Goal: Information Seeking & Learning: Check status

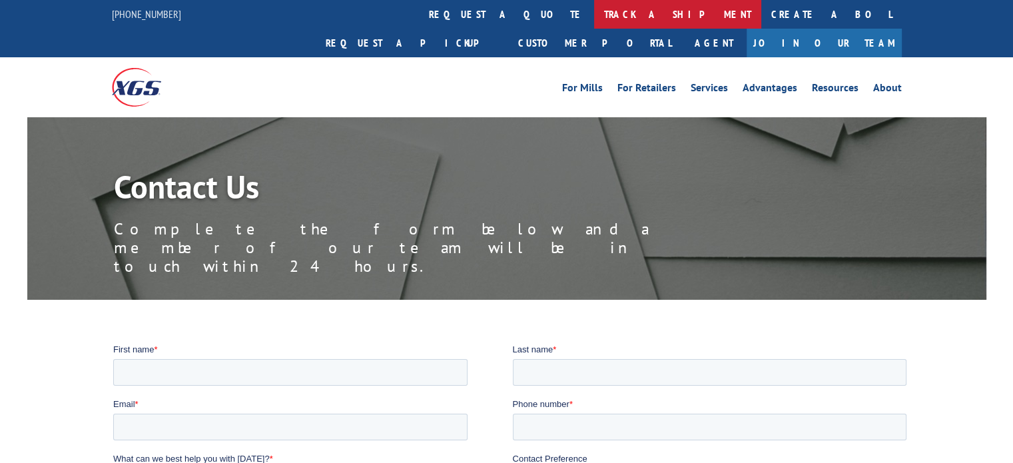
click at [594, 16] on link "track a shipment" at bounding box center [677, 14] width 167 height 29
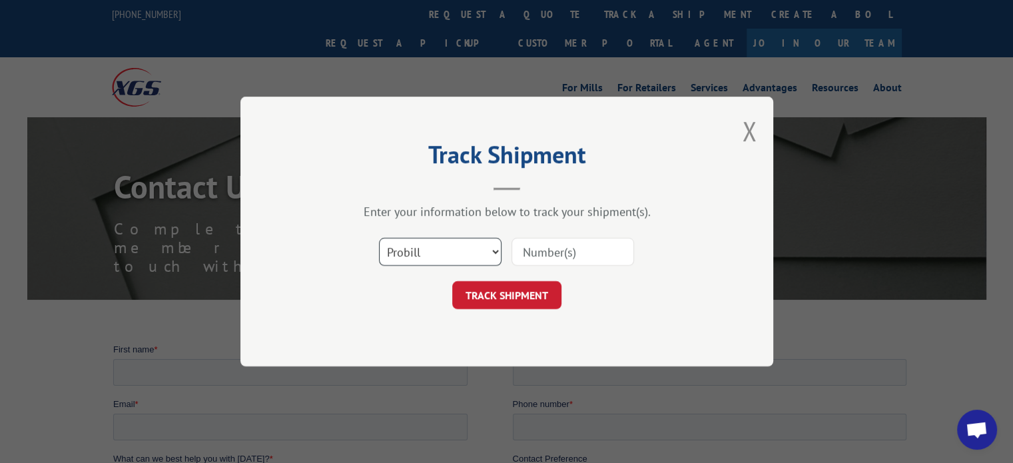
click at [458, 248] on select "Select category... Probill BOL PO" at bounding box center [440, 252] width 123 height 28
select select "bol"
click at [379, 238] on select "Select category... Probill BOL PO" at bounding box center [440, 252] width 123 height 28
click at [557, 252] on input at bounding box center [573, 252] width 123 height 28
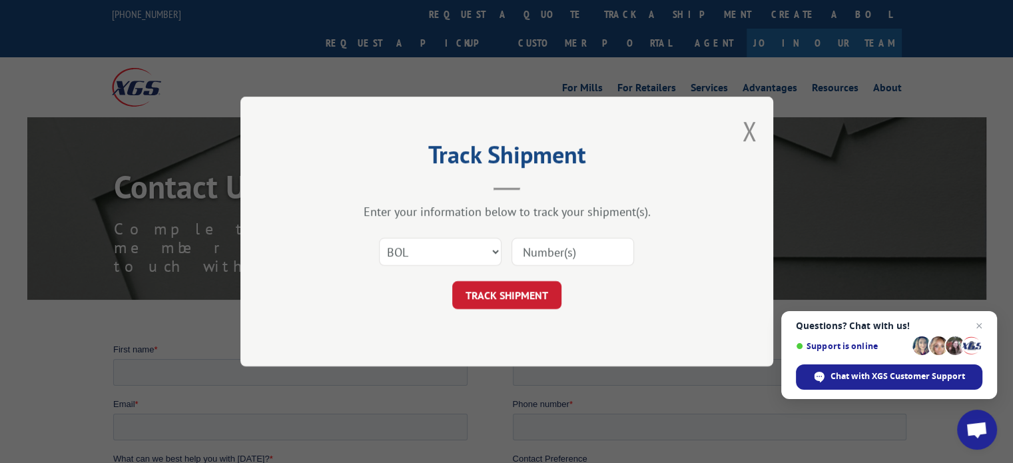
click at [557, 238] on input at bounding box center [573, 252] width 123 height 28
type input "2863053"
click at [532, 290] on button "TRACK SHIPMENT" at bounding box center [506, 295] width 109 height 28
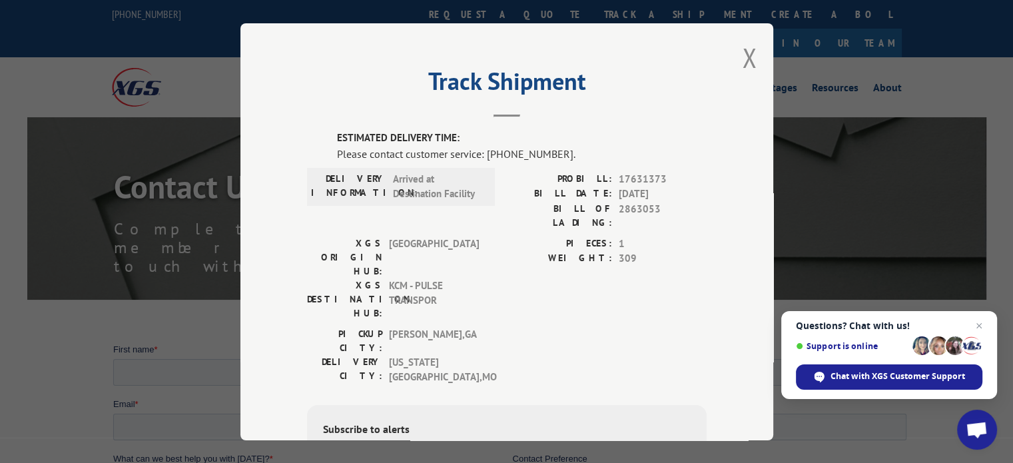
click at [736, 55] on div "Track Shipment ESTIMATED DELIVERY TIME: Please contact customer service: [PHONE…" at bounding box center [506, 231] width 533 height 417
